Goal: Navigation & Orientation: Understand site structure

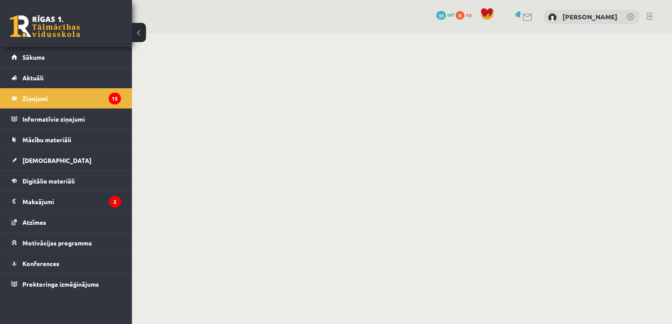
click at [100, 101] on legend "Ziņojumi 15" at bounding box center [71, 98] width 98 height 20
click at [82, 57] on link "Sākums" at bounding box center [65, 57] width 109 height 20
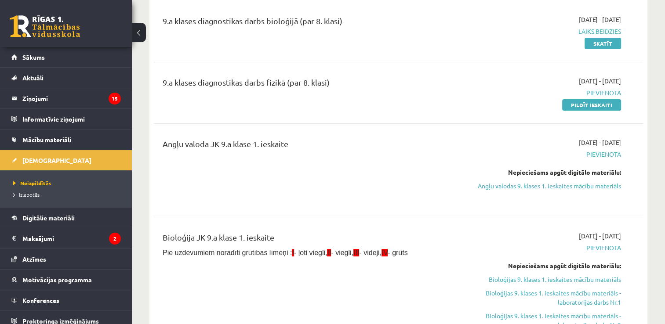
scroll to position [88, 0]
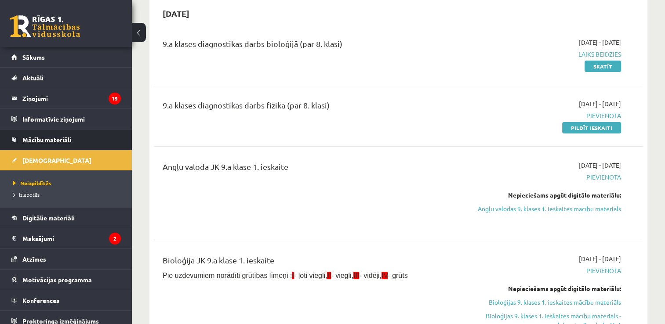
click at [72, 143] on link "Mācību materiāli" at bounding box center [65, 140] width 109 height 20
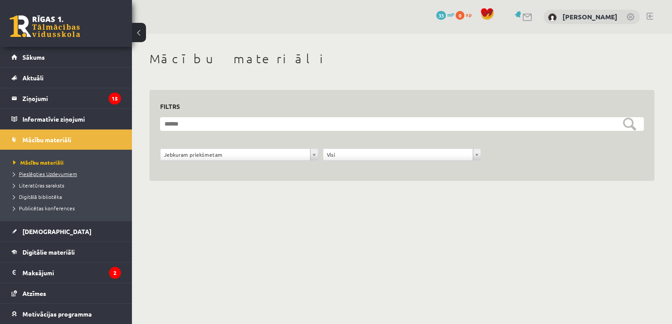
click at [66, 175] on span "Pieslēgties Uzdevumiem" at bounding box center [45, 174] width 64 height 7
click at [53, 187] on span "Literatūras saraksts" at bounding box center [38, 185] width 51 height 7
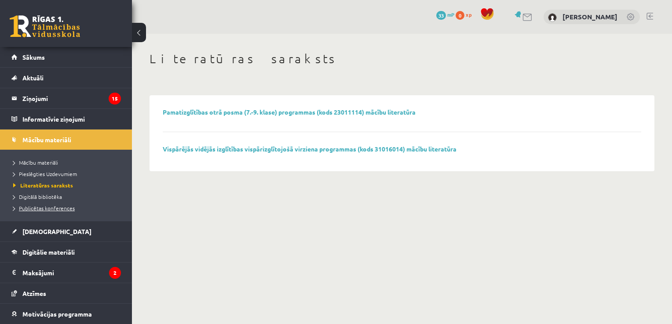
click at [52, 207] on span "Publicētas konferences" at bounding box center [44, 208] width 62 height 7
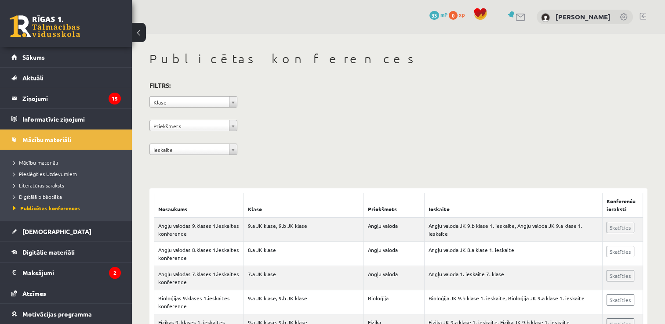
scroll to position [284, 0]
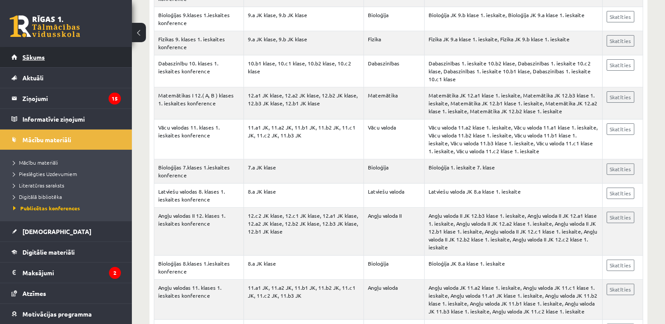
click at [43, 66] on link "Sākums" at bounding box center [65, 57] width 109 height 20
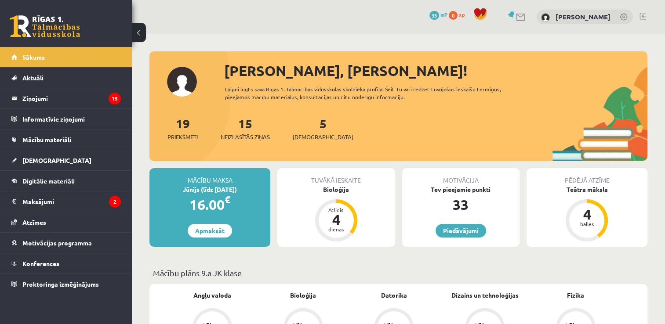
scroll to position [284, 0]
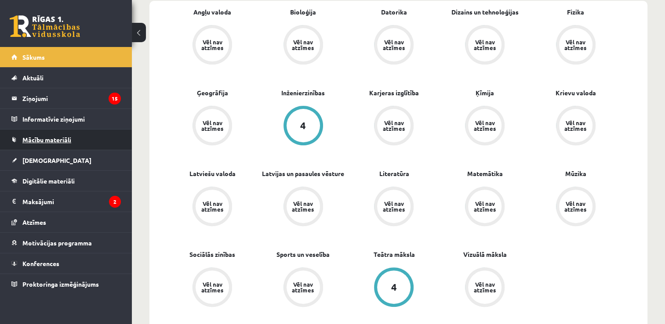
click at [32, 145] on link "Mācību materiāli" at bounding box center [65, 140] width 109 height 20
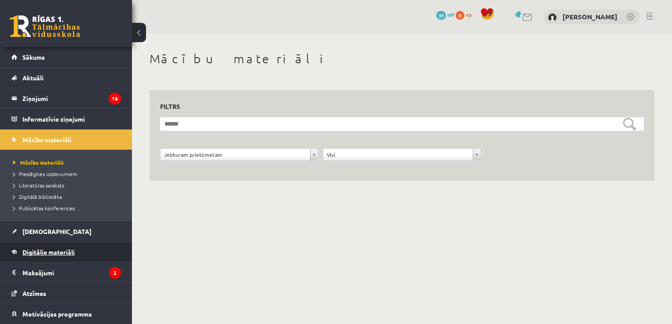
click at [65, 246] on link "Digitālie materiāli" at bounding box center [65, 252] width 109 height 20
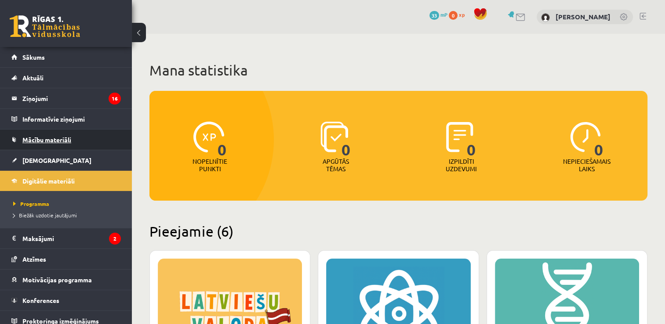
click at [97, 133] on link "Mācību materiāli" at bounding box center [65, 140] width 109 height 20
